Goal: Task Accomplishment & Management: Complete application form

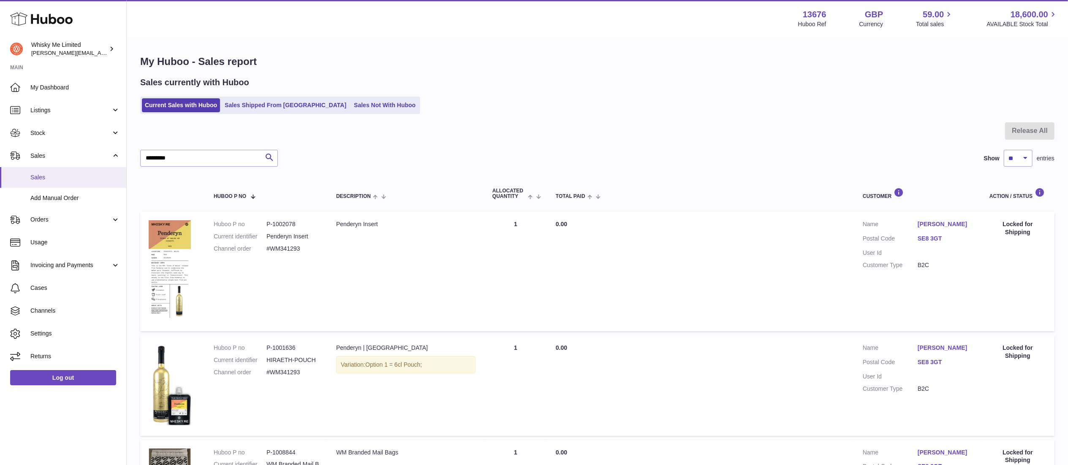
click at [41, 175] on span "Sales" at bounding box center [75, 178] width 90 height 8
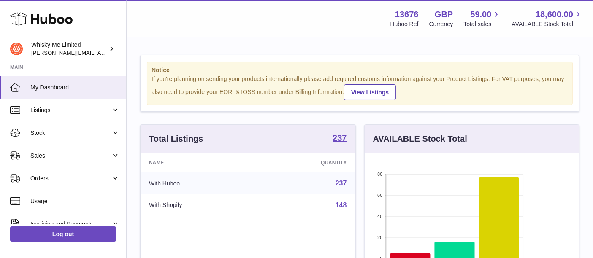
scroll to position [131, 215]
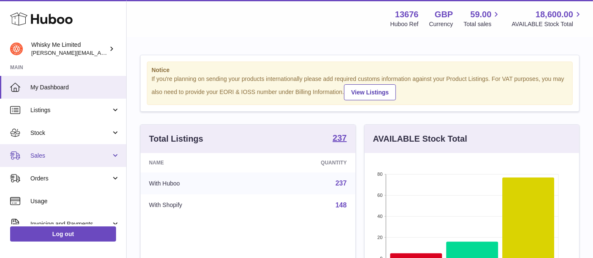
click at [78, 151] on link "Sales" at bounding box center [63, 155] width 126 height 23
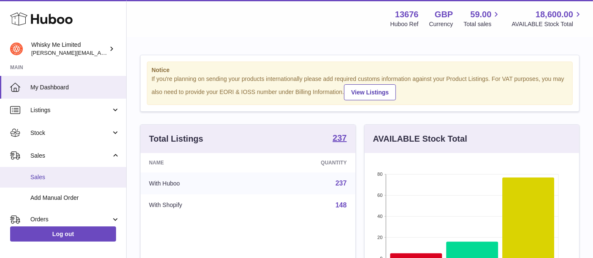
click at [52, 177] on span "Sales" at bounding box center [75, 178] width 90 height 8
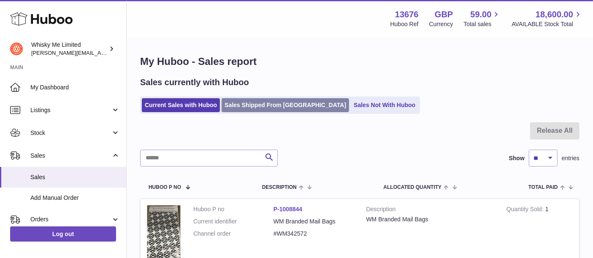
click at [286, 98] on link "Sales Shipped From Huboo" at bounding box center [286, 105] width 128 height 14
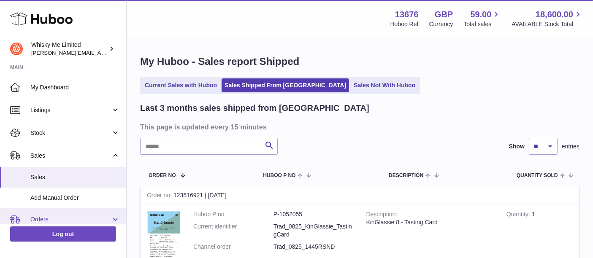
scroll to position [47, 0]
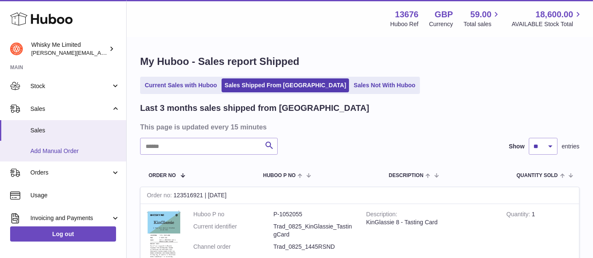
click at [49, 154] on span "Add Manual Order" at bounding box center [75, 151] width 90 height 8
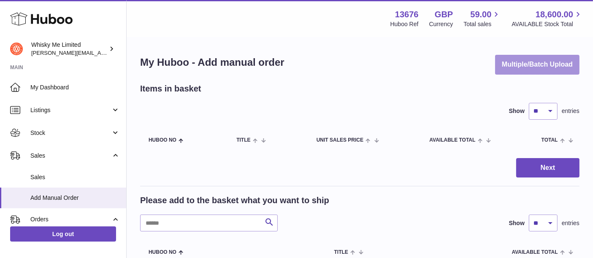
click at [525, 64] on button "Multiple/Batch Upload" at bounding box center [537, 65] width 84 height 20
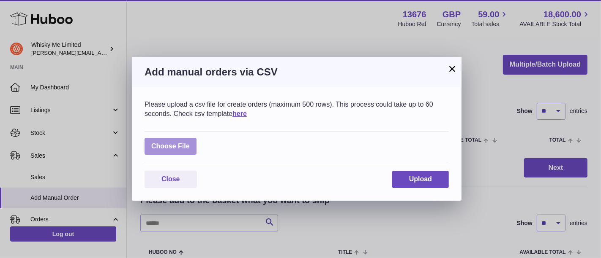
click at [181, 141] on label at bounding box center [170, 146] width 52 height 17
click at [190, 142] on input "file" at bounding box center [190, 142] width 0 height 0
type input "**********"
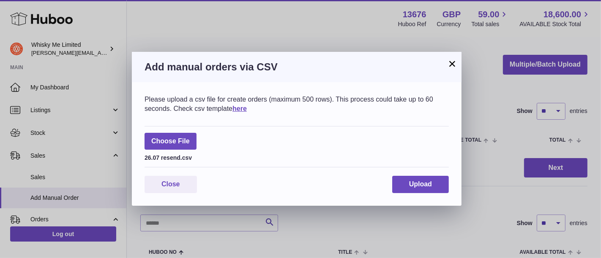
click at [410, 175] on div "Please upload a csv file for create orders (maximum 500 rows). This process cou…" at bounding box center [296, 144] width 329 height 124
click at [411, 182] on span "Upload" at bounding box center [420, 184] width 23 height 7
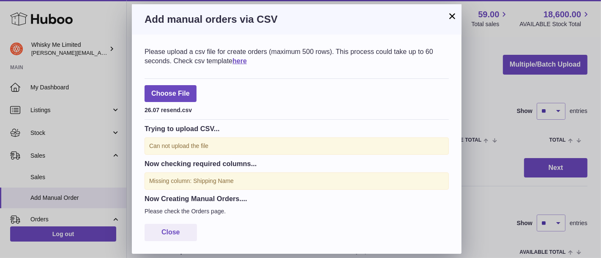
click at [209, 179] on div "Missing column: Shipping Name" at bounding box center [296, 181] width 304 height 17
click at [205, 183] on div "Missing column: Shipping Name" at bounding box center [296, 181] width 304 height 17
click at [451, 14] on button "×" at bounding box center [452, 16] width 10 height 10
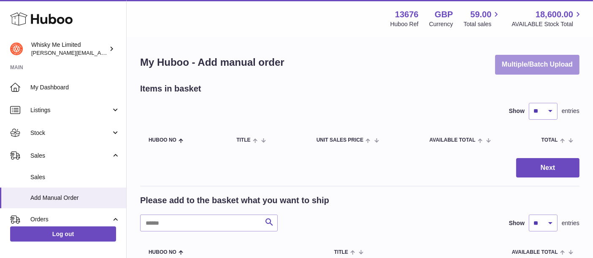
click at [506, 56] on button "Multiple/Batch Upload" at bounding box center [537, 65] width 84 height 20
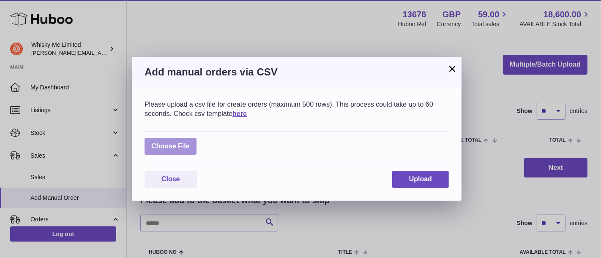
click at [177, 154] on label at bounding box center [170, 146] width 52 height 17
click at [190, 143] on input "file" at bounding box center [190, 142] width 0 height 0
type input "**********"
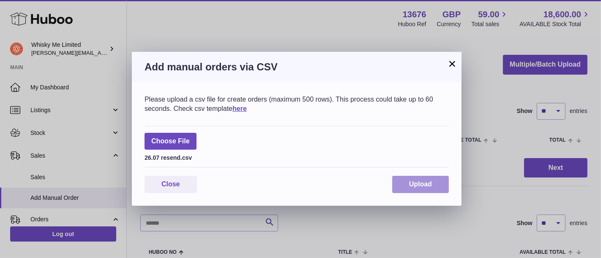
click at [432, 185] on button "Upload" at bounding box center [420, 184] width 57 height 17
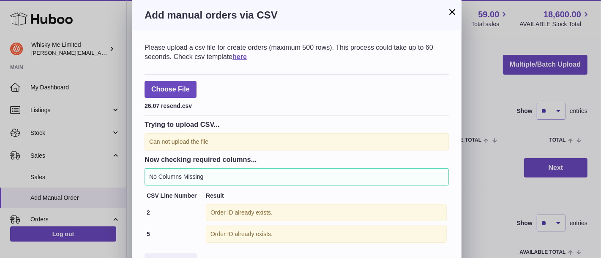
click at [448, 11] on button "×" at bounding box center [452, 12] width 10 height 10
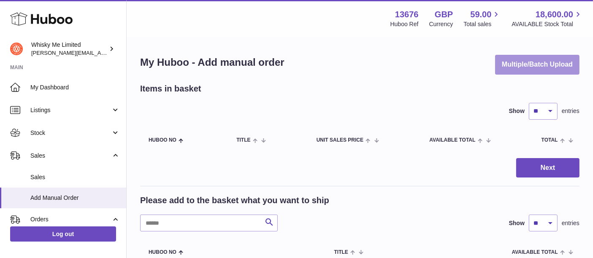
click at [533, 70] on button "Multiple/Batch Upload" at bounding box center [537, 65] width 84 height 20
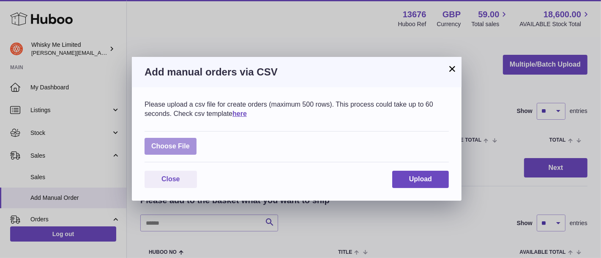
click at [188, 141] on label at bounding box center [170, 146] width 52 height 17
click at [190, 142] on input "file" at bounding box center [190, 142] width 0 height 0
type input "**********"
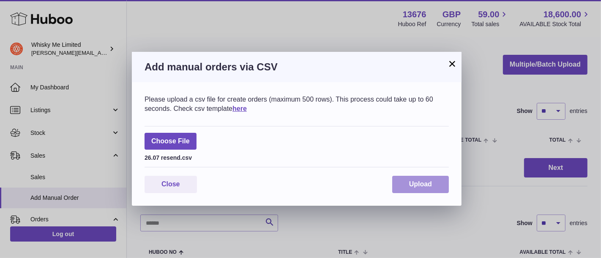
click at [434, 182] on button "Upload" at bounding box center [420, 184] width 57 height 17
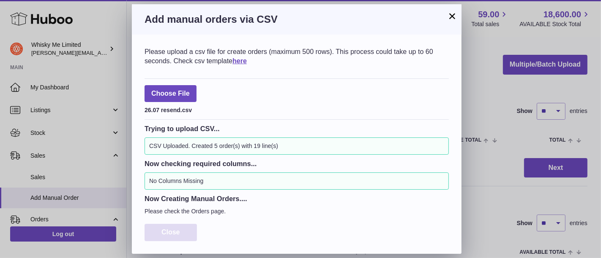
click at [175, 230] on span "Close" at bounding box center [170, 232] width 19 height 7
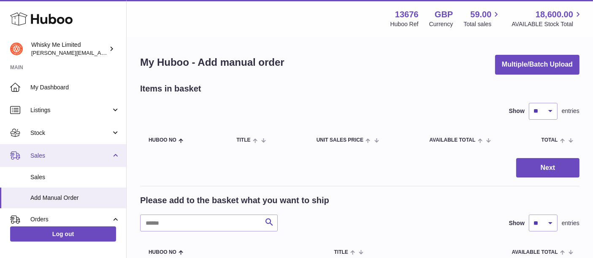
scroll to position [184, 0]
